Goal: Task Accomplishment & Management: Complete application form

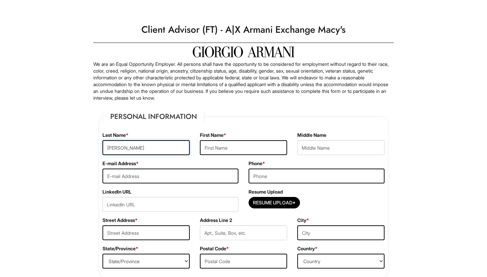
type input "[PERSON_NAME]"
type input "Yael"
type input "[EMAIL_ADDRESS][DOMAIN_NAME]"
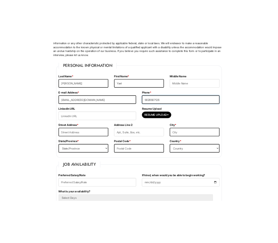
scroll to position [80, 0]
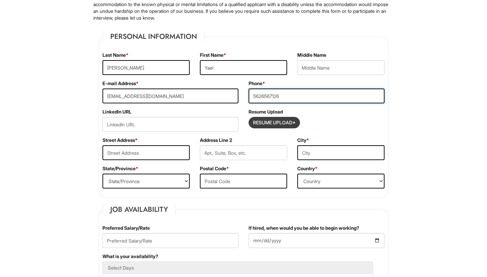
type input "5626567126"
click at [259, 125] on input "Resume Upload*" at bounding box center [274, 122] width 51 height 11
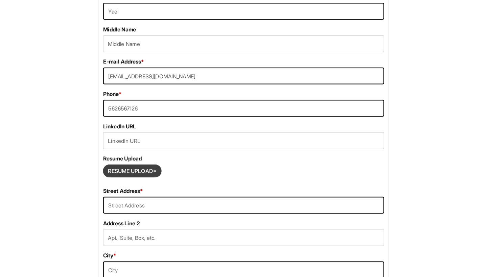
scroll to position [167, 0]
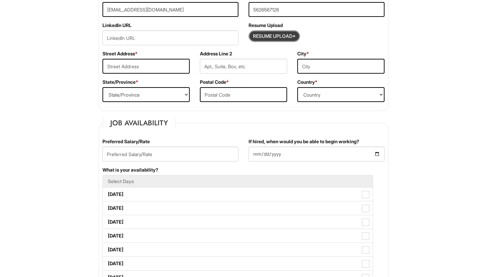
click at [282, 36] on input "Resume Upload*" at bounding box center [274, 36] width 51 height 11
type input "C:\fakepath\[PERSON_NAME],resume.docx"
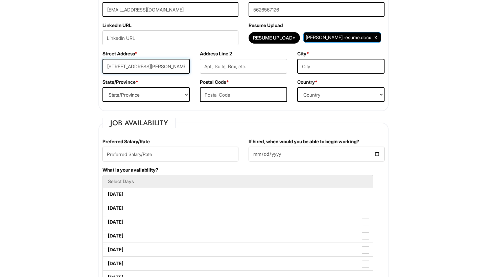
type input "[STREET_ADDRESS][PERSON_NAME]"
type input "apt. P"
type input "whittier"
select select "CA"
type input "90601"
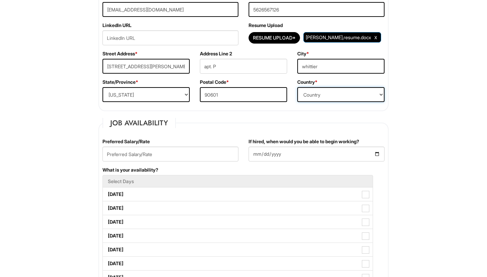
select select "[GEOGRAPHIC_DATA]"
click at [132, 154] on input "text" at bounding box center [170, 154] width 136 height 15
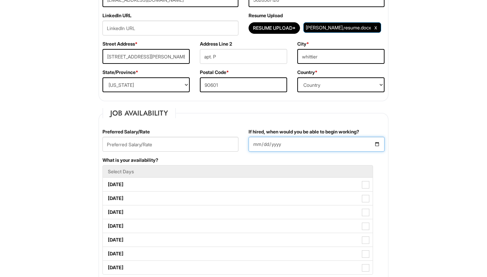
click at [255, 145] on input "If hired, when would you be able to begin working?" at bounding box center [316, 144] width 136 height 15
type input "[DATE]"
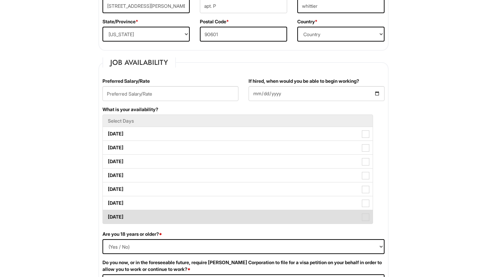
scroll to position [226, 0]
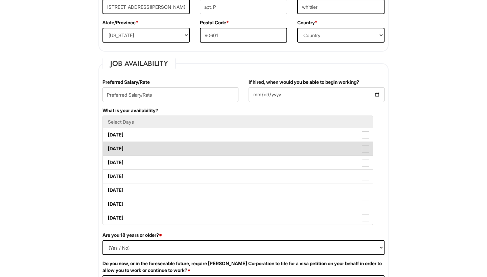
click at [166, 146] on label "[DATE]" at bounding box center [238, 149] width 270 height 14
click at [107, 146] on Available_Tuesday "[DATE]" at bounding box center [105, 145] width 4 height 4
checkbox Available_Tuesday "true"
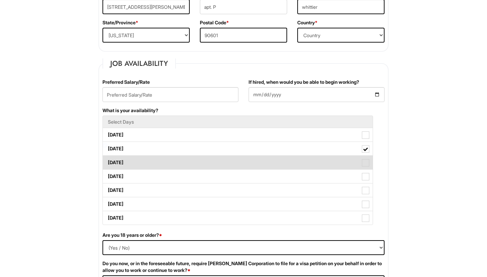
click at [166, 162] on label "[DATE]" at bounding box center [238, 163] width 270 height 14
click at [107, 162] on Available_Wednesday "[DATE]" at bounding box center [105, 159] width 4 height 4
checkbox Available_Wednesday "true"
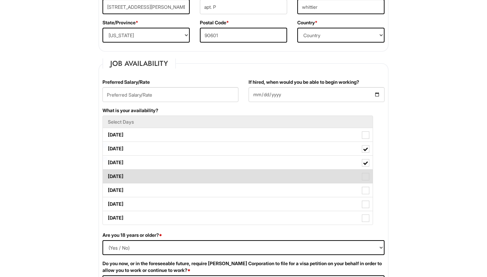
click at [163, 174] on label "[DATE]" at bounding box center [238, 177] width 270 height 14
click at [107, 174] on Available_Thursday "[DATE]" at bounding box center [105, 173] width 4 height 4
checkbox Available_Thursday "true"
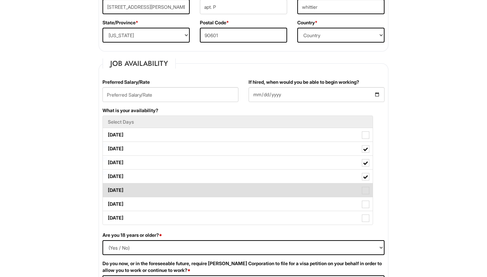
click at [158, 190] on label "[DATE]" at bounding box center [238, 191] width 270 height 14
click at [107, 189] on Available_Friday "[DATE]" at bounding box center [105, 187] width 4 height 4
checkbox Available_Friday "true"
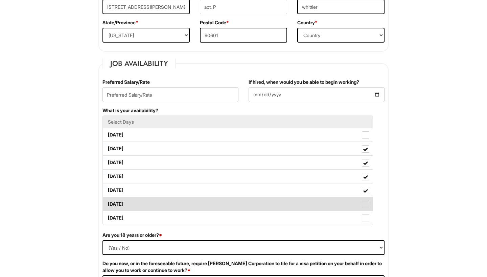
click at [154, 208] on label "[DATE]" at bounding box center [238, 204] width 270 height 14
click at [107, 203] on Available_Saturday "[DATE]" at bounding box center [105, 201] width 4 height 4
checkbox Available_Saturday "true"
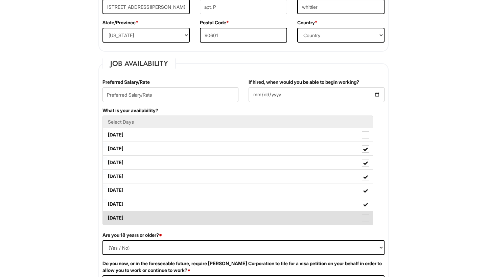
click at [153, 217] on label "[DATE]" at bounding box center [238, 218] width 270 height 14
click at [107, 217] on Available_Sunday "[DATE]" at bounding box center [105, 215] width 4 height 4
checkbox Available_Sunday "true"
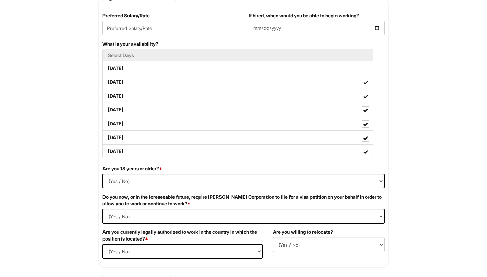
scroll to position [306, 0]
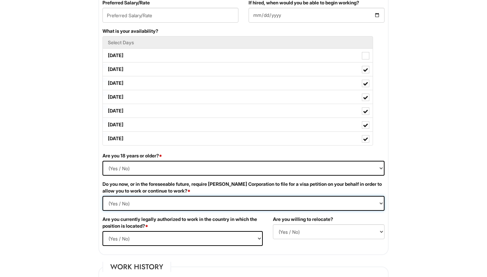
select Required "No"
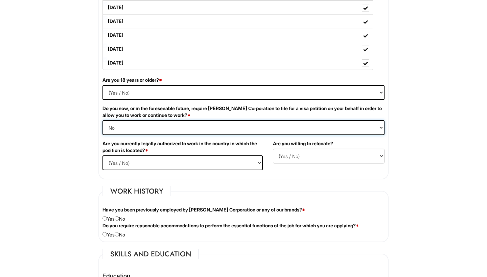
scroll to position [383, 0]
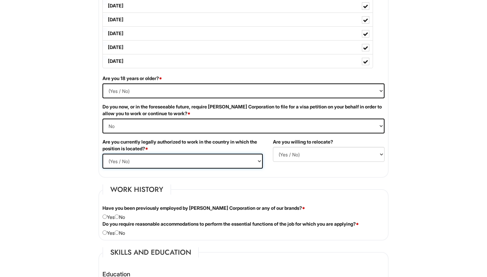
select select "Yes"
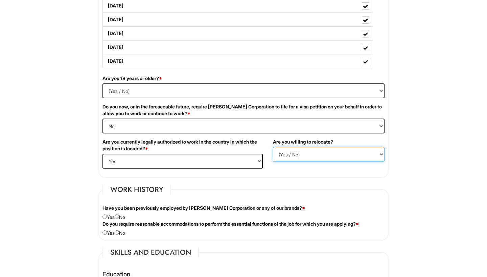
select select "Y"
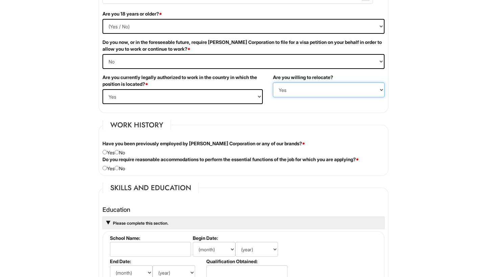
scroll to position [448, 0]
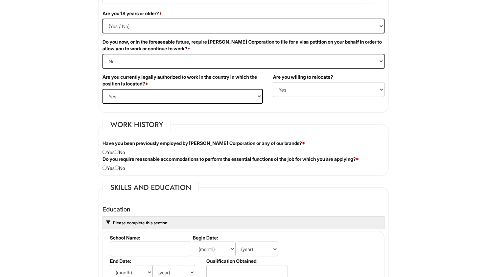
click at [118, 152] on input "radio" at bounding box center [117, 152] width 4 height 4
radio input "true"
click at [122, 167] on div "Do you require reasonable accommodations to perform the essential functions of …" at bounding box center [243, 164] width 292 height 16
click at [119, 167] on input "radio" at bounding box center [117, 168] width 4 height 4
radio input "true"
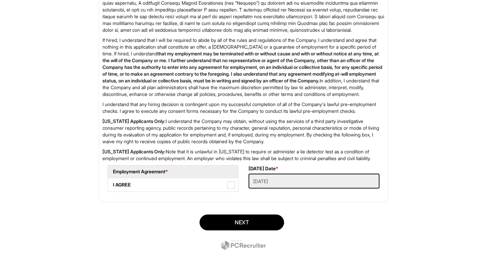
scroll to position [1067, 0]
click at [229, 183] on span at bounding box center [230, 184] width 7 height 7
click at [112, 183] on AGREE "I AGREE" at bounding box center [110, 181] width 4 height 4
checkbox AGREE "true"
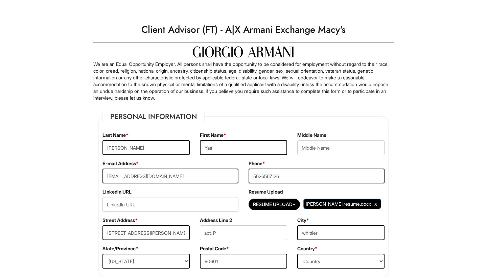
scroll to position [0, 0]
